Goal: Information Seeking & Learning: Learn about a topic

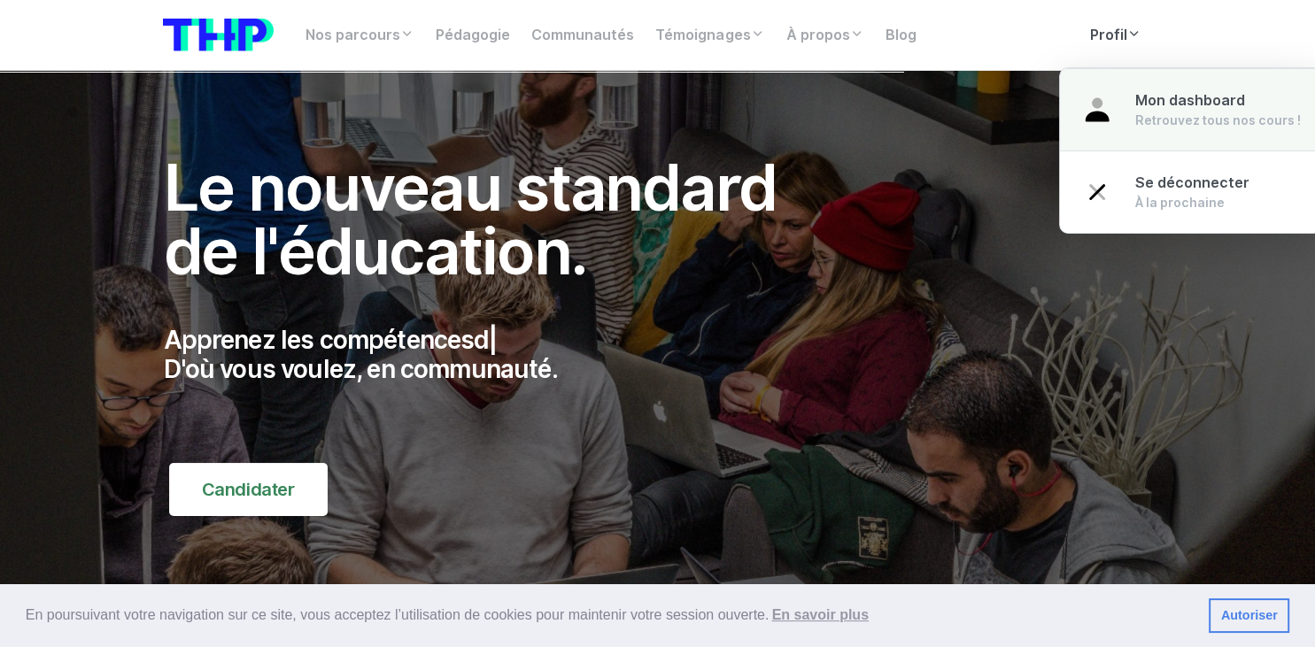
click at [1135, 108] on span "Mon dashboard" at bounding box center [1190, 100] width 110 height 17
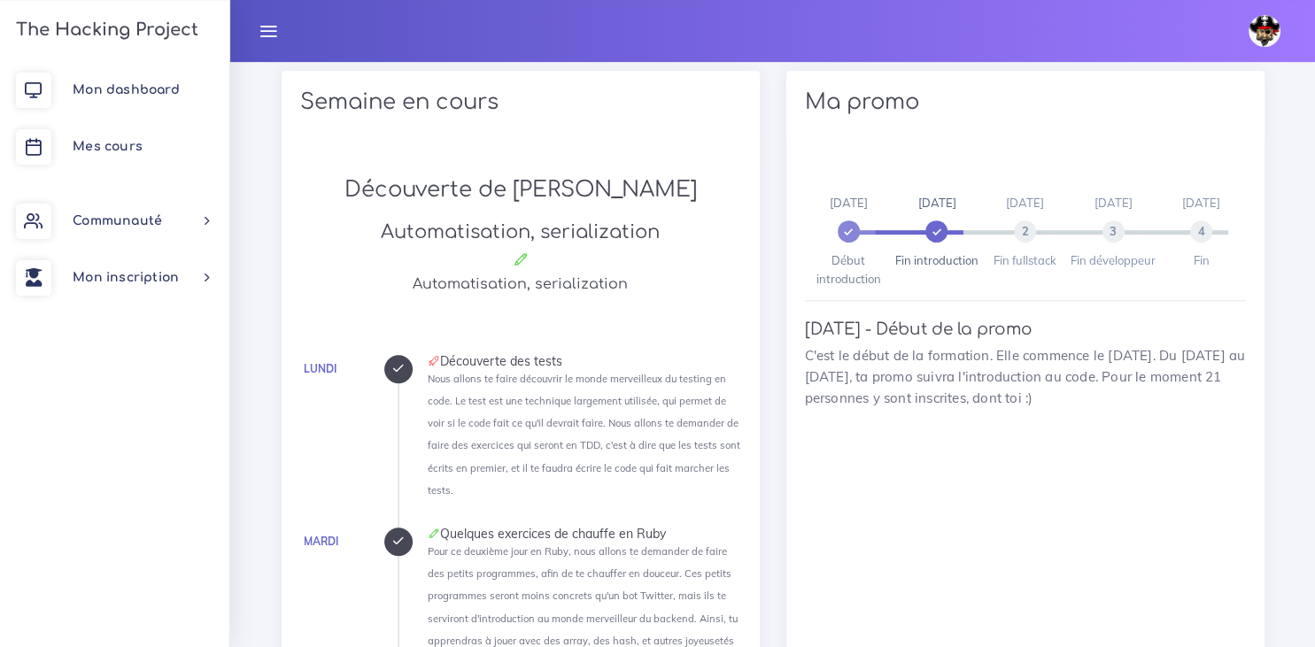
scroll to position [887, 0]
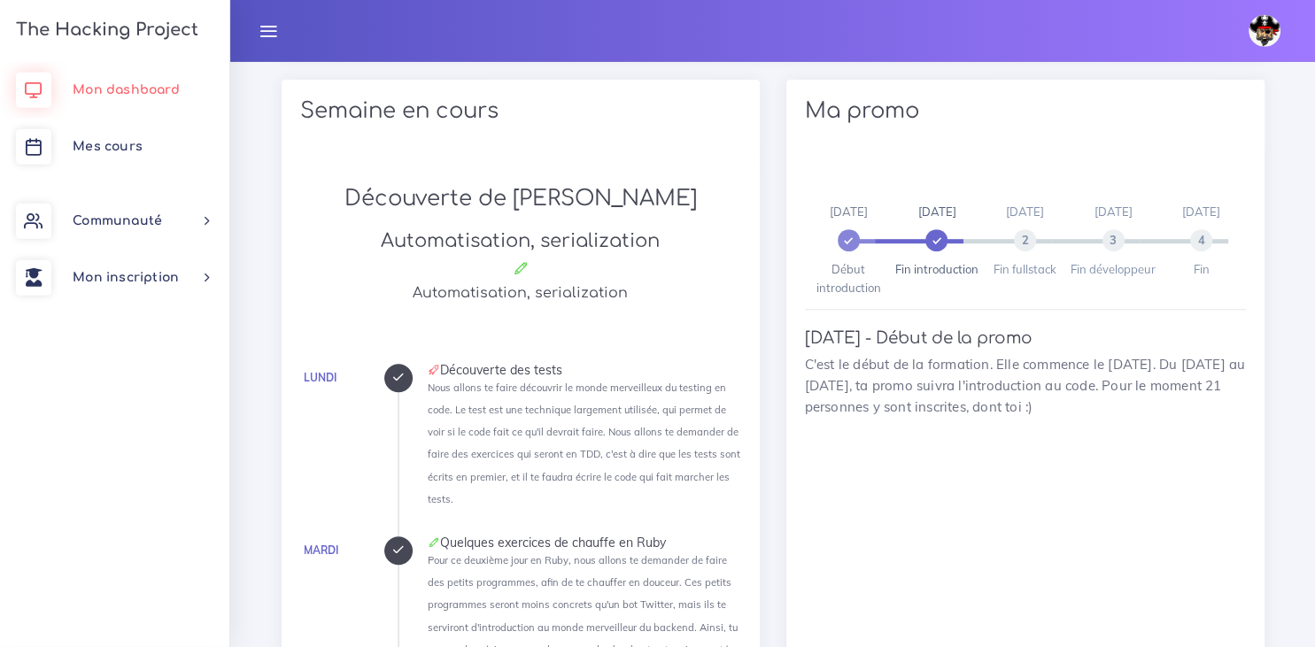
click at [151, 88] on span "Mon dashboard" at bounding box center [126, 89] width 107 height 13
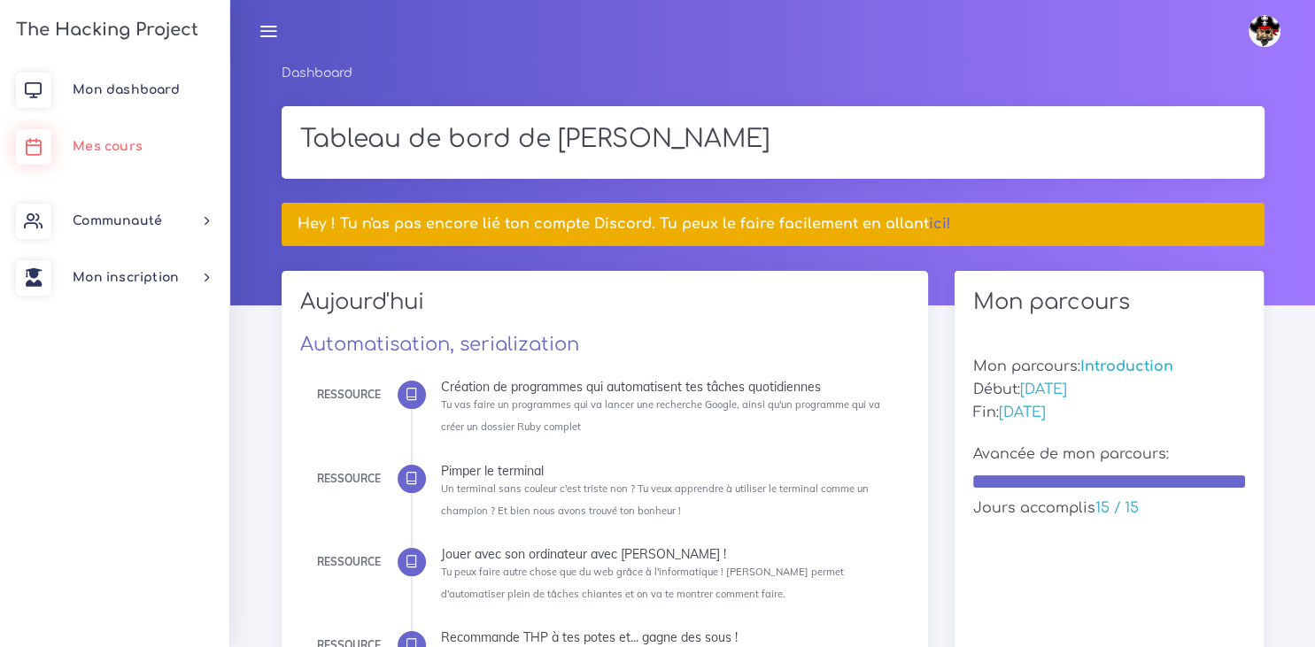
click at [122, 158] on link "Mes cours" at bounding box center [114, 147] width 229 height 57
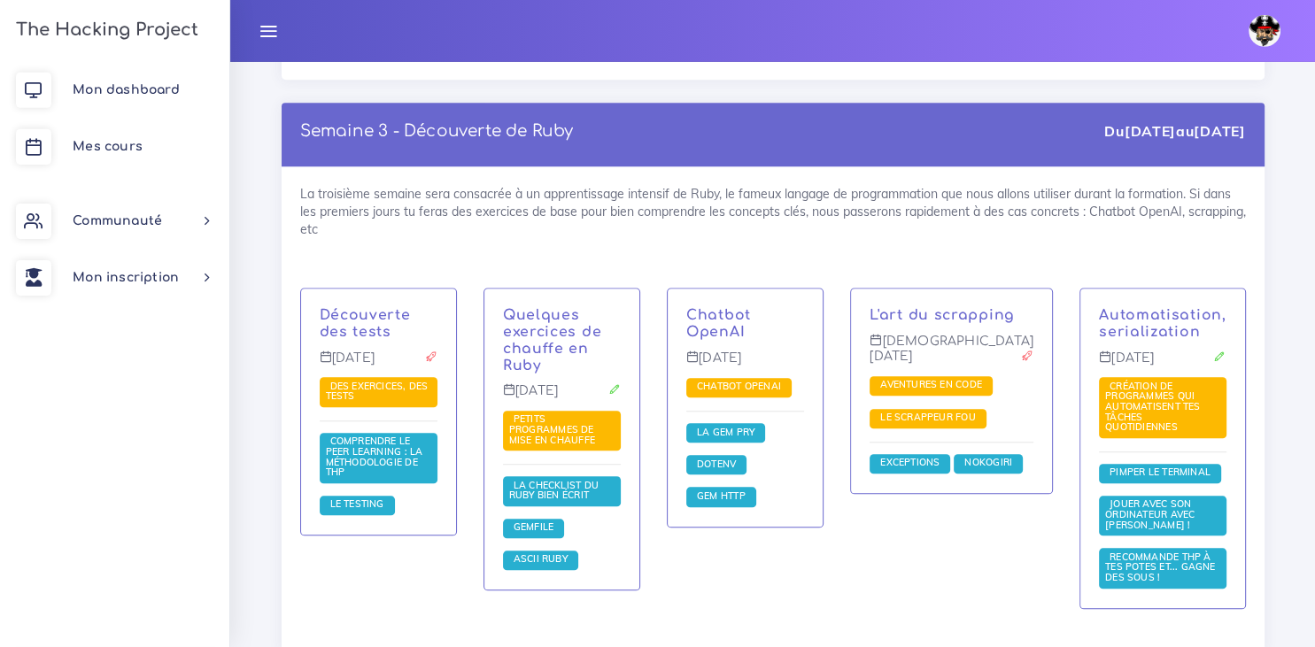
scroll to position [1800, 0]
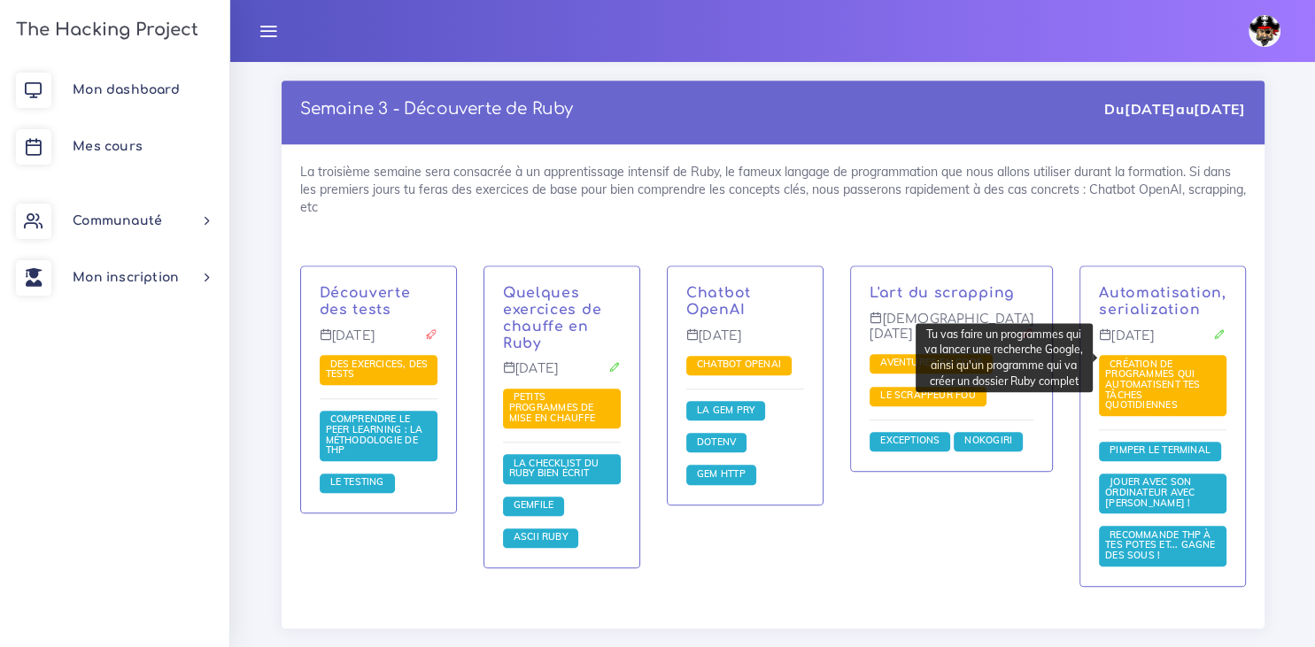
click at [1168, 367] on span "Création de programmes qui automatisent tes tâches quotidiennes" at bounding box center [1152, 384] width 95 height 53
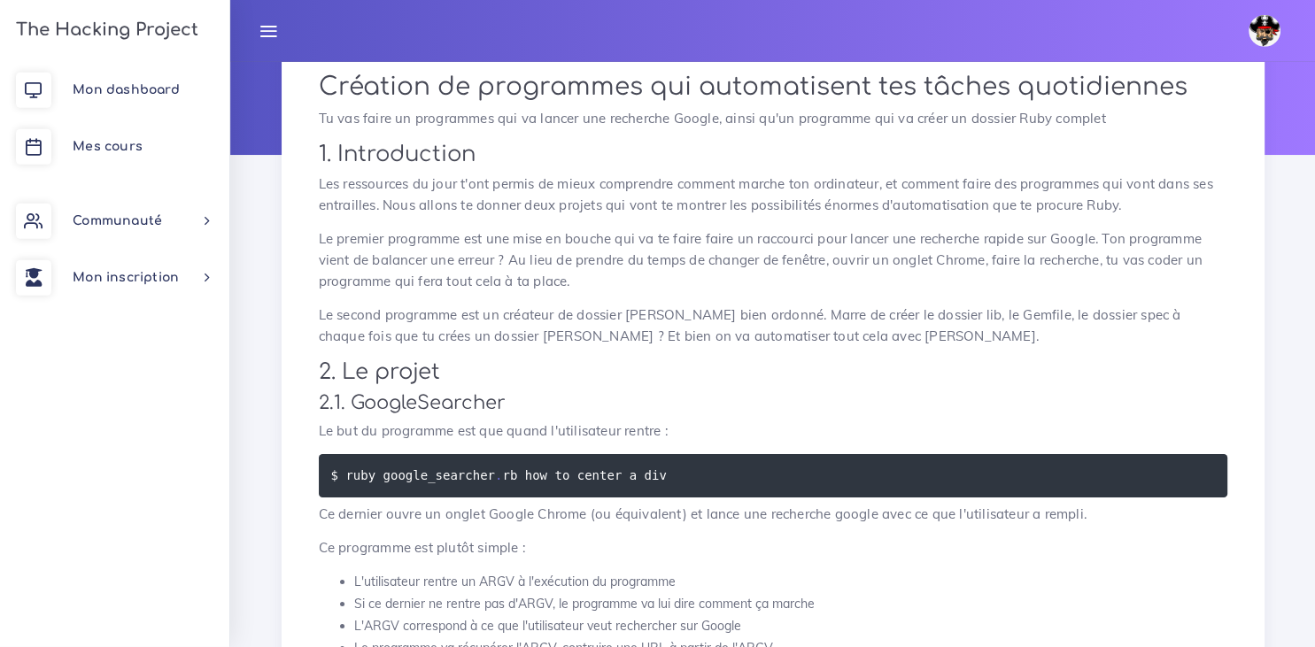
scroll to position [45, 0]
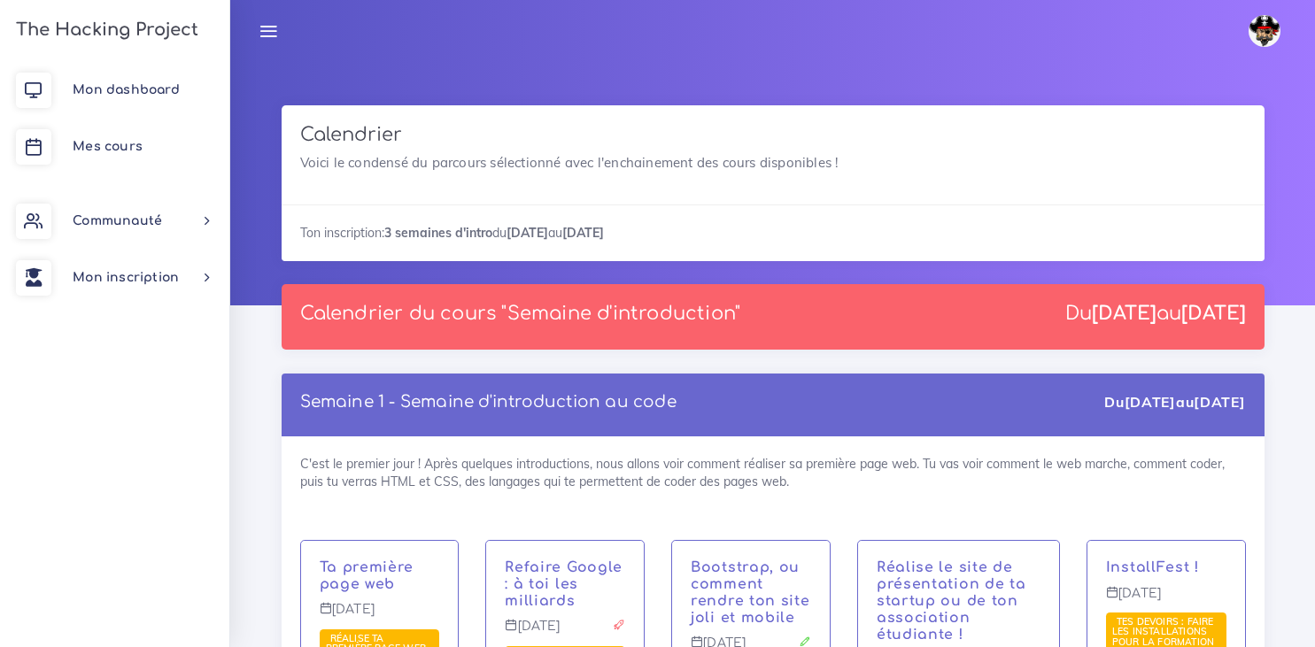
scroll to position [1800, 0]
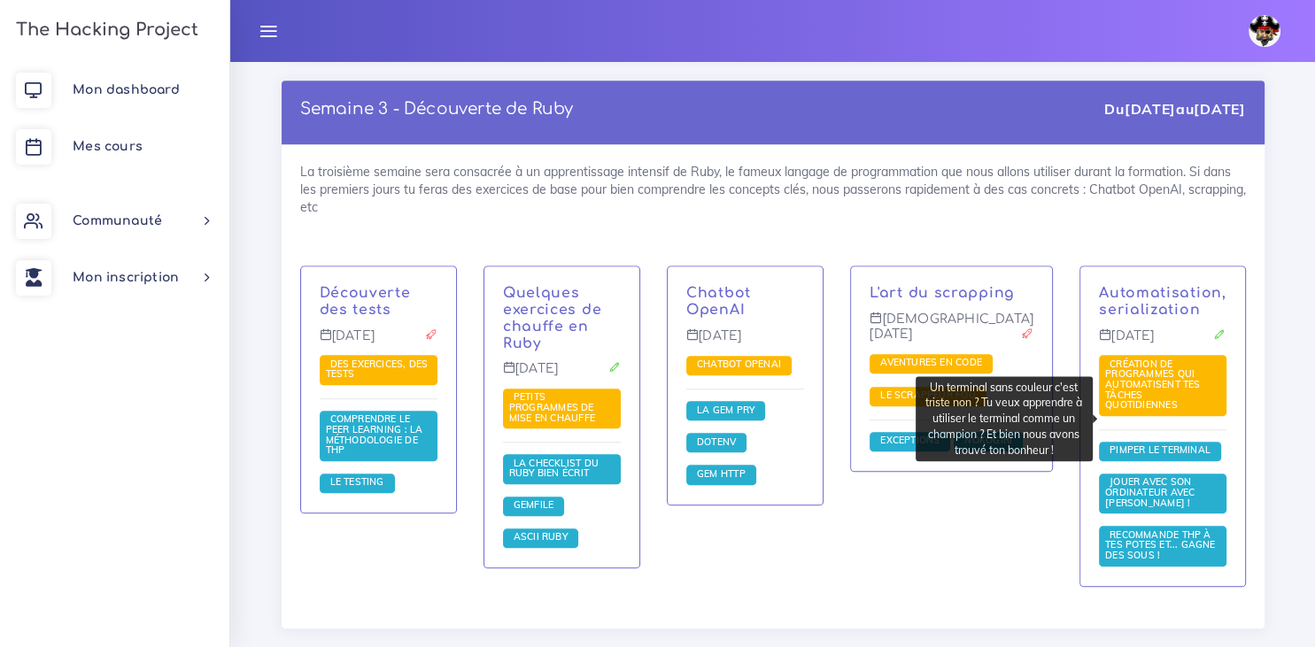
click at [1173, 444] on span "Pimper le terminal" at bounding box center [1160, 450] width 110 height 12
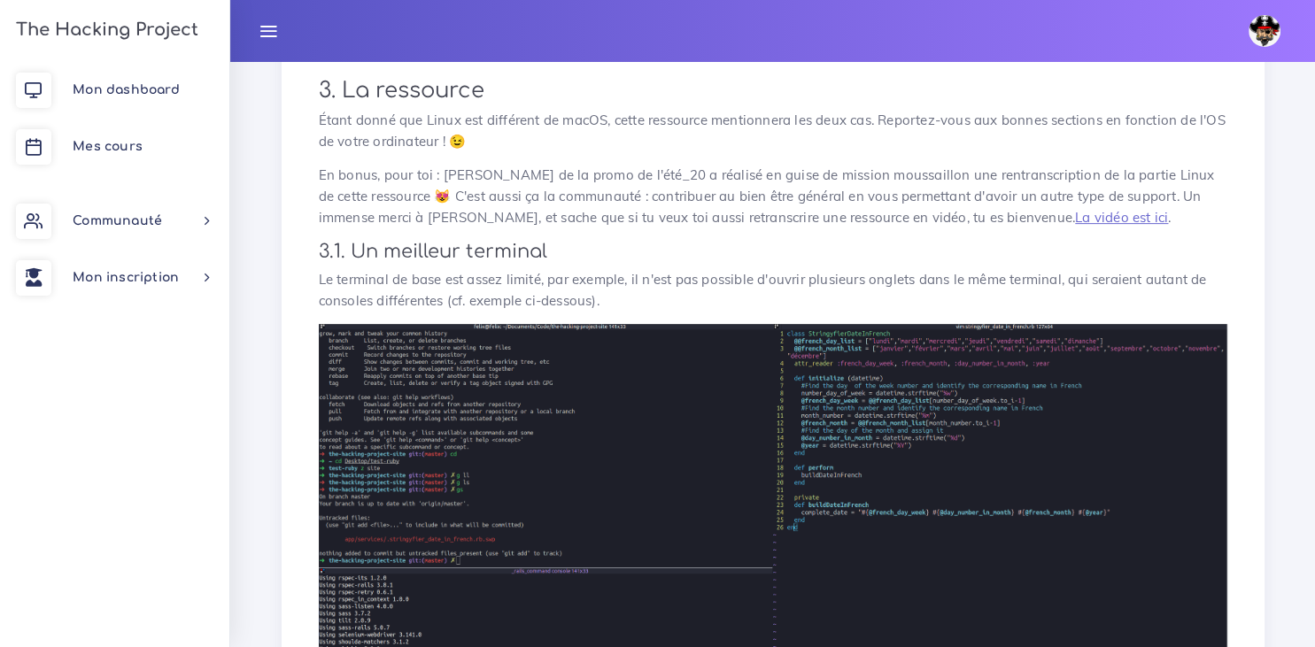
scroll to position [597, 0]
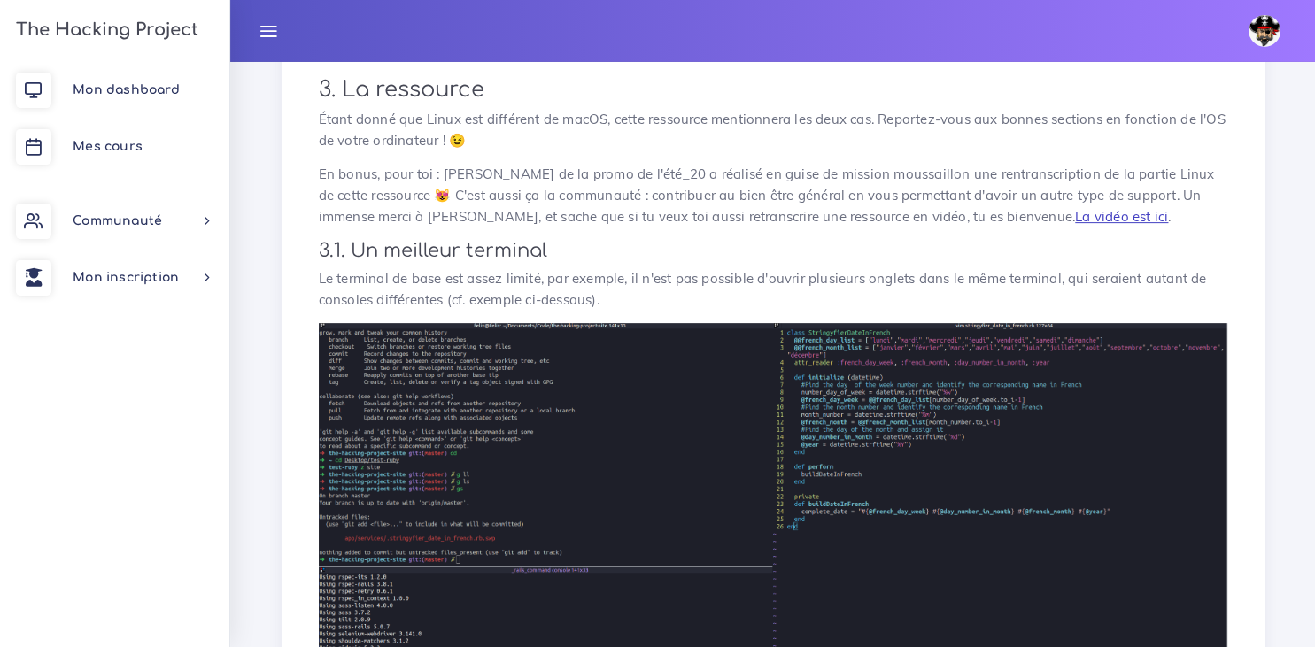
click at [1075, 208] on link "La vidéo est ici" at bounding box center [1121, 216] width 93 height 17
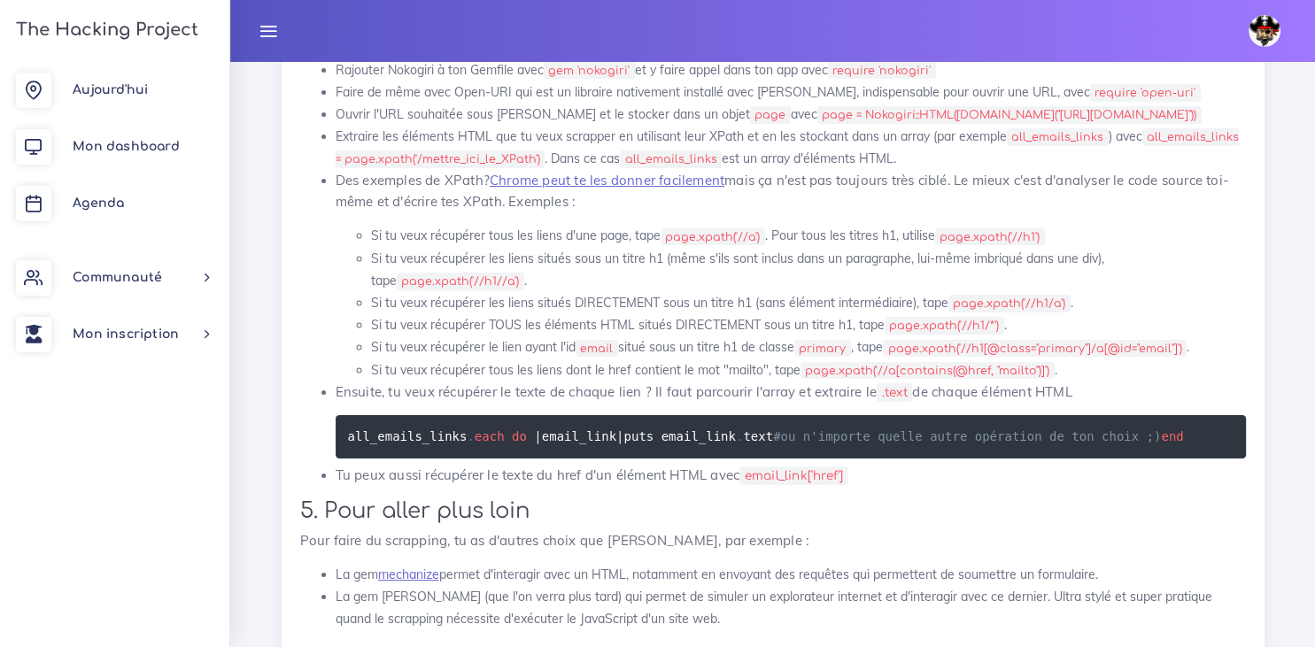
scroll to position [6786, 0]
click at [136, 79] on link "Aujourd'hui" at bounding box center [114, 90] width 229 height 57
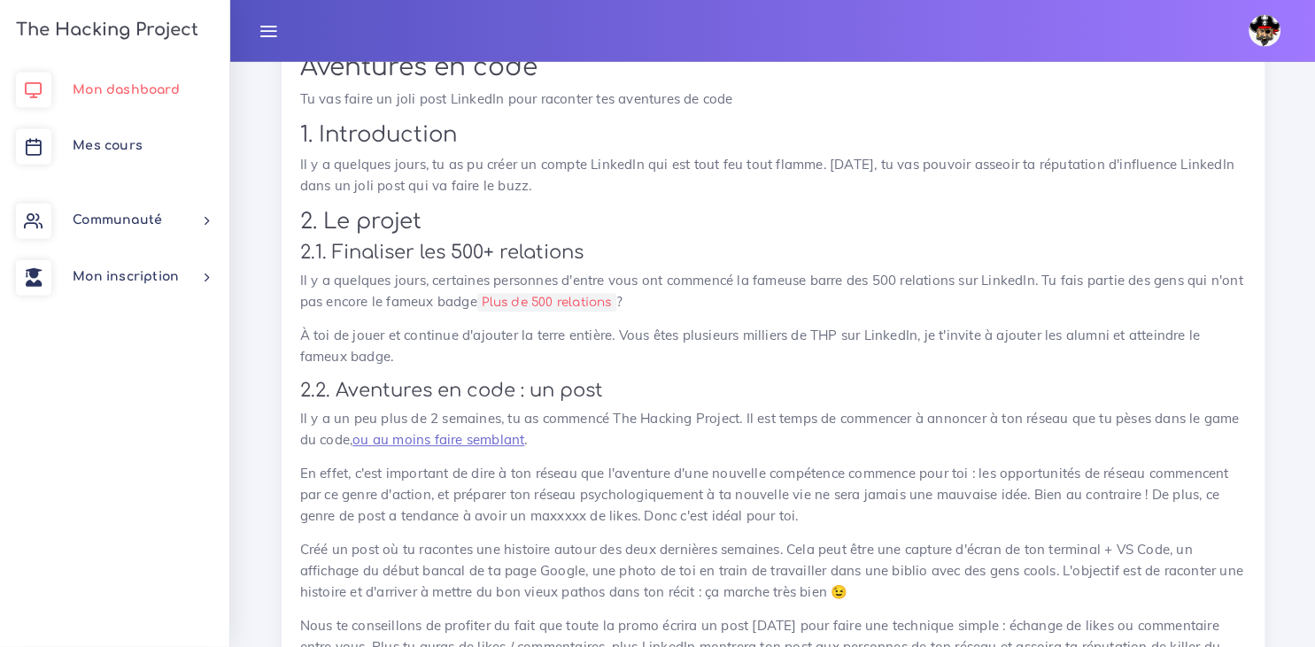
scroll to position [808, 0]
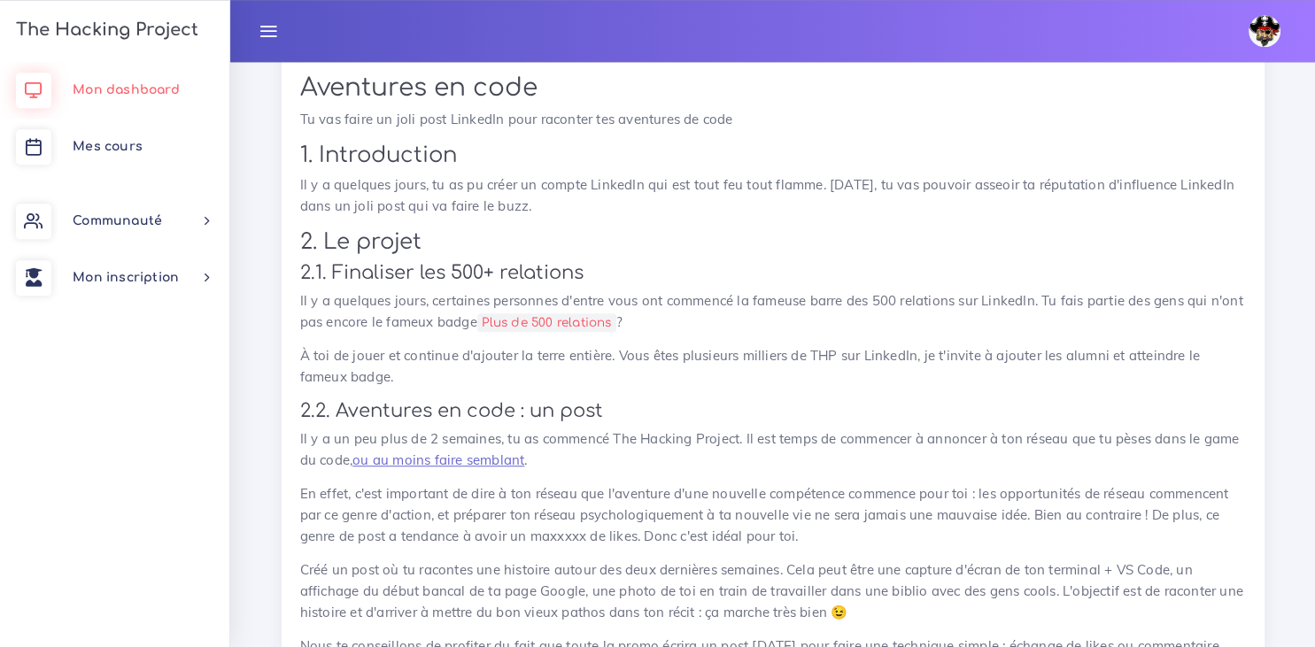
click at [115, 89] on span "Mon dashboard" at bounding box center [126, 89] width 107 height 13
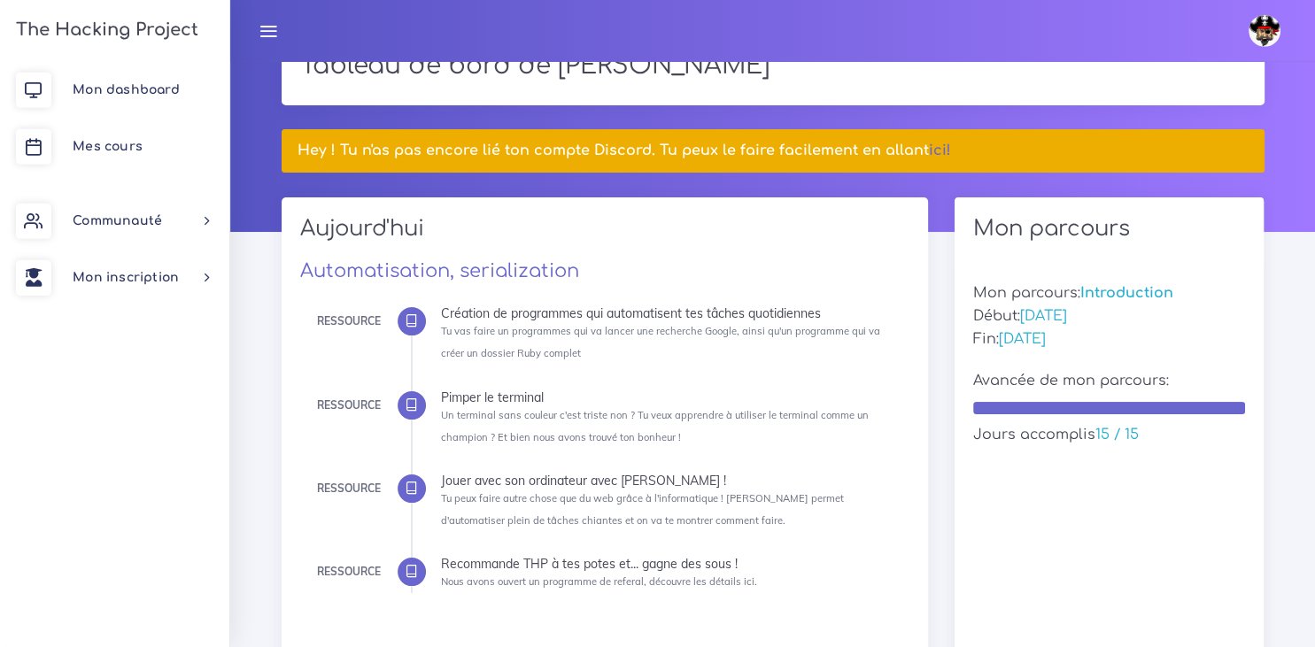
scroll to position [72, 0]
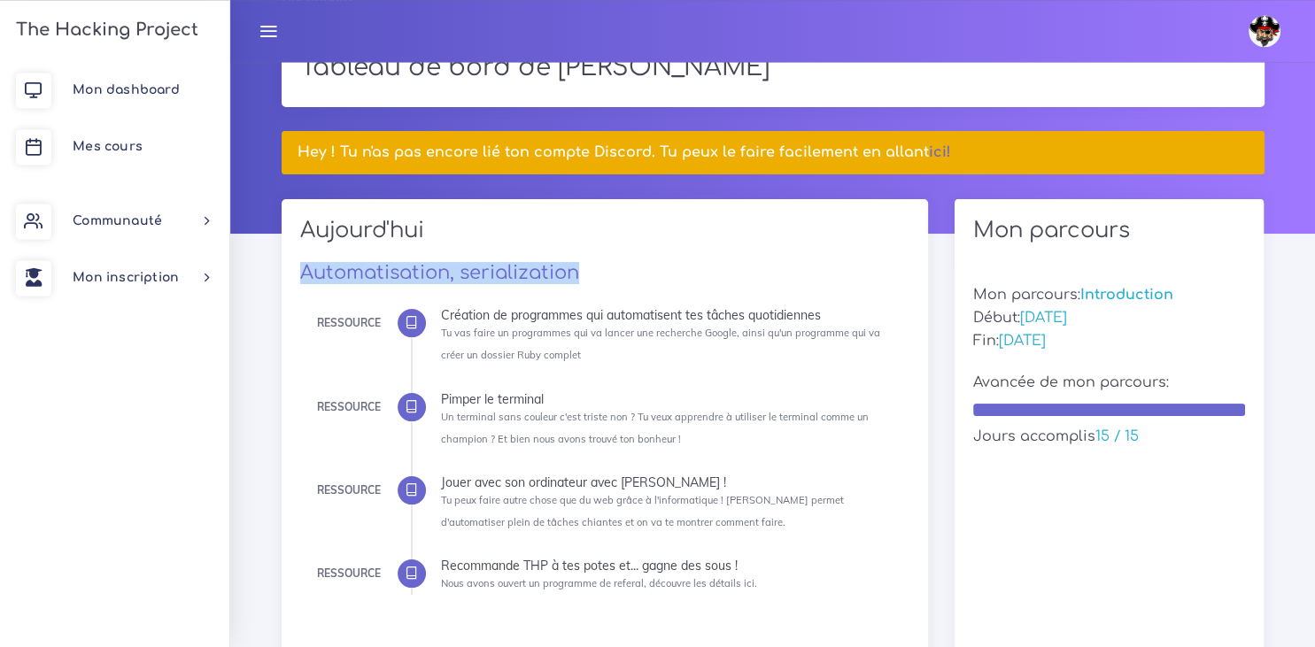
drag, startPoint x: 585, startPoint y: 272, endPoint x: 296, endPoint y: 267, distance: 289.7
click at [296, 267] on div "[DATE] Automatisation, serialization Ressource Création de programmes qui autom…" at bounding box center [605, 428] width 647 height 459
copy link "Automatisation, serialization"
